Goal: Task Accomplishment & Management: Complete application form

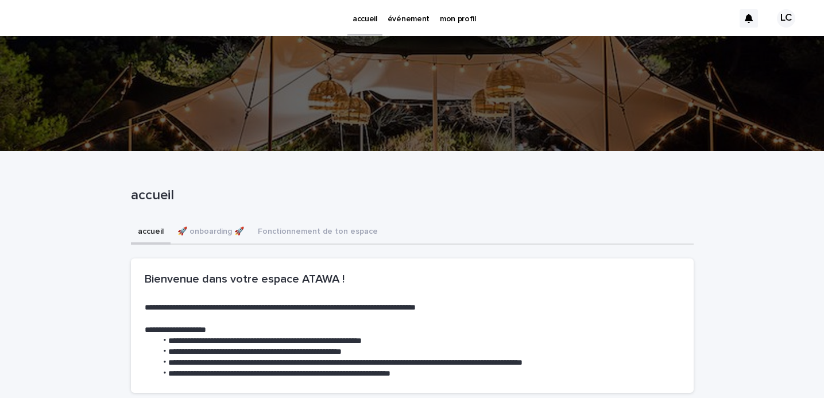
click at [401, 16] on p "événement" at bounding box center [409, 12] width 42 height 24
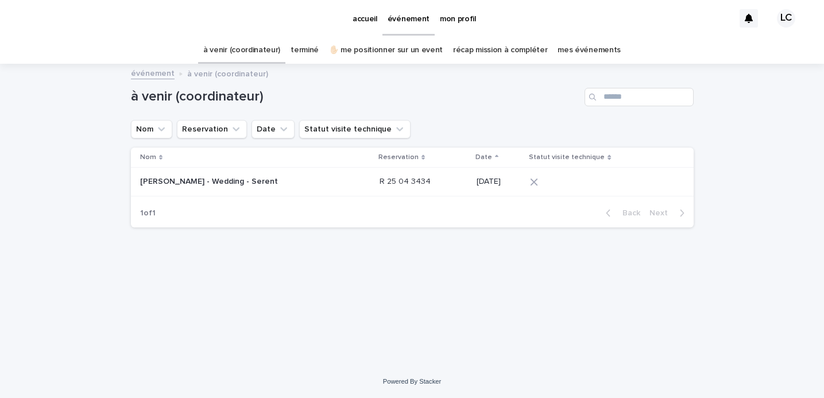
click at [380, 51] on link "✋🏻 me positionner sur un event" at bounding box center [386, 50] width 114 height 27
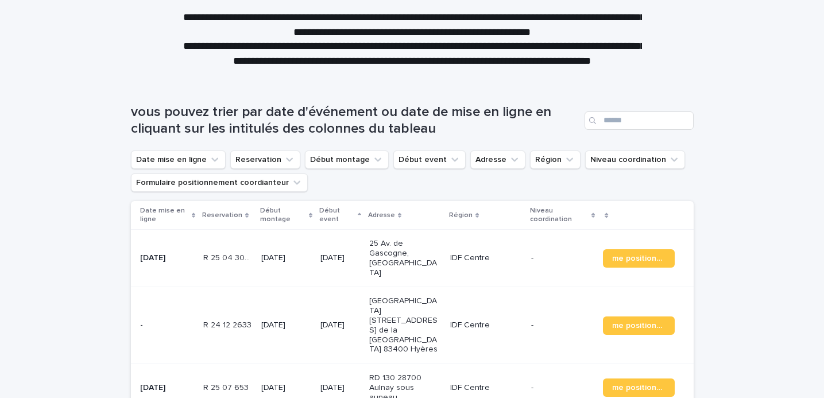
scroll to position [113, 0]
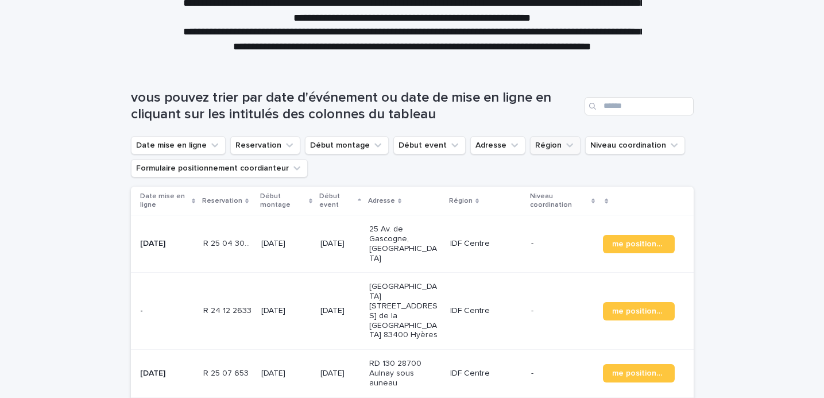
click at [564, 142] on icon "Région" at bounding box center [569, 145] width 11 height 11
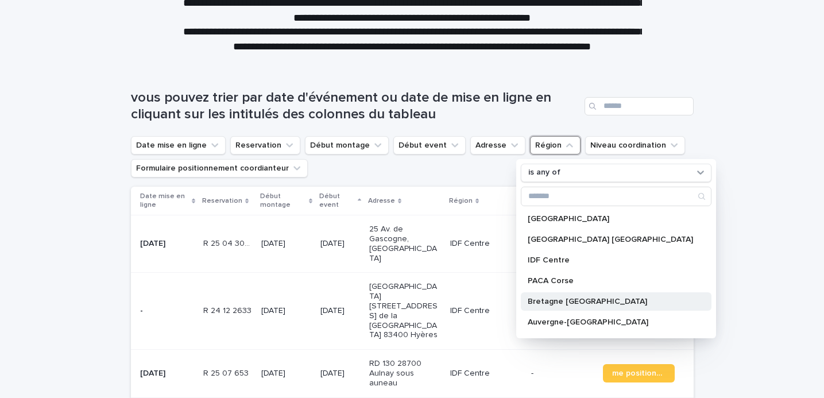
click at [566, 306] on div "Bretagne [GEOGRAPHIC_DATA]" at bounding box center [616, 301] width 191 height 18
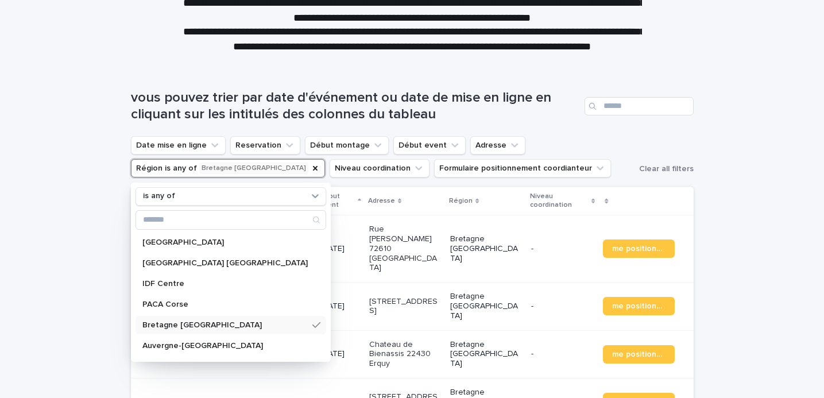
click at [45, 235] on div "Loading... Saving… Loading... Saving… vous pouvez trier par date d'événement ou…" at bounding box center [412, 324] width 824 height 515
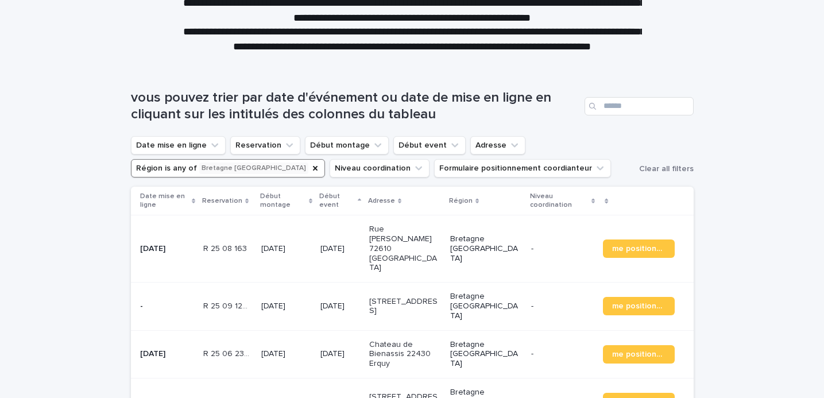
click at [399, 297] on p "[STREET_ADDRESS]" at bounding box center [405, 307] width 72 height 20
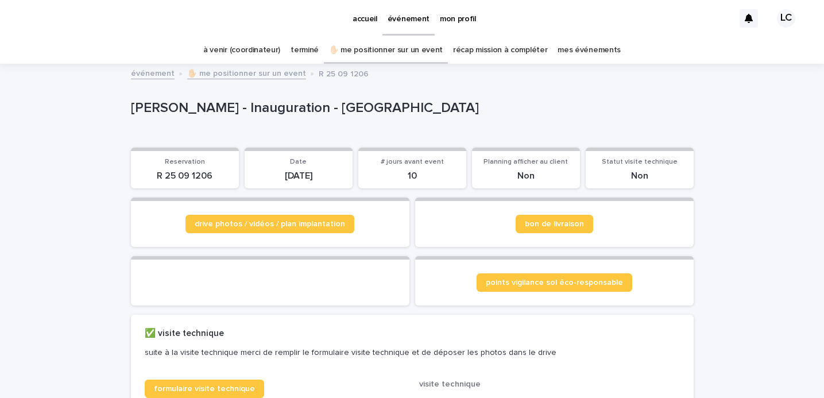
click at [186, 180] on p "R 25 09 1206" at bounding box center [185, 176] width 94 height 11
click at [189, 161] on span "Reservation" at bounding box center [185, 162] width 40 height 7
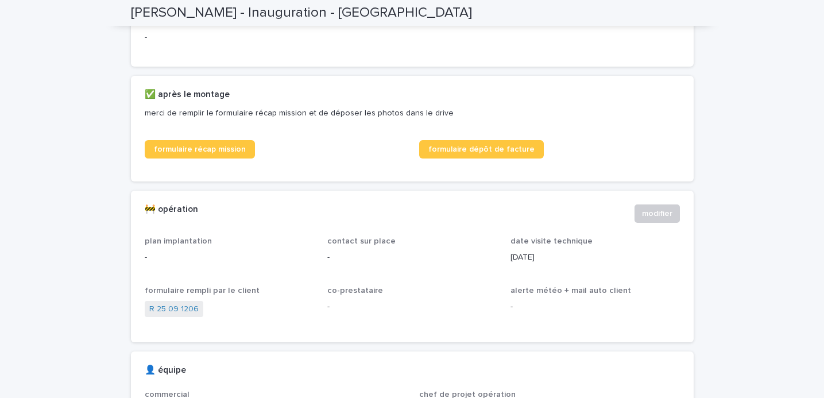
scroll to position [556, 0]
click at [219, 153] on span "formulaire récap mission" at bounding box center [200, 149] width 92 height 8
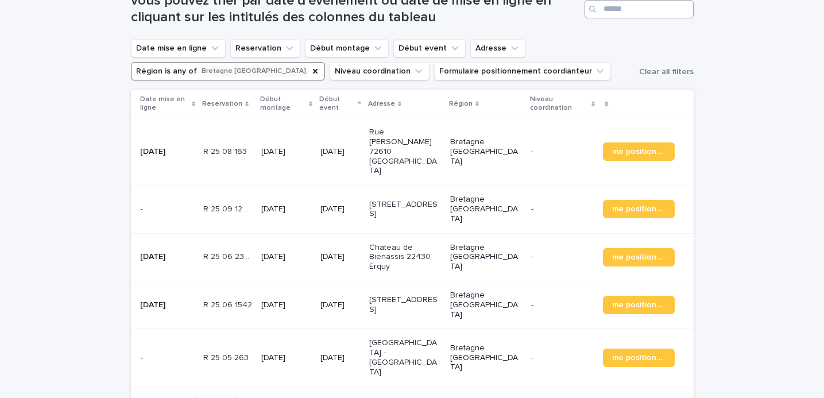
scroll to position [202, 0]
